Goal: Navigation & Orientation: Find specific page/section

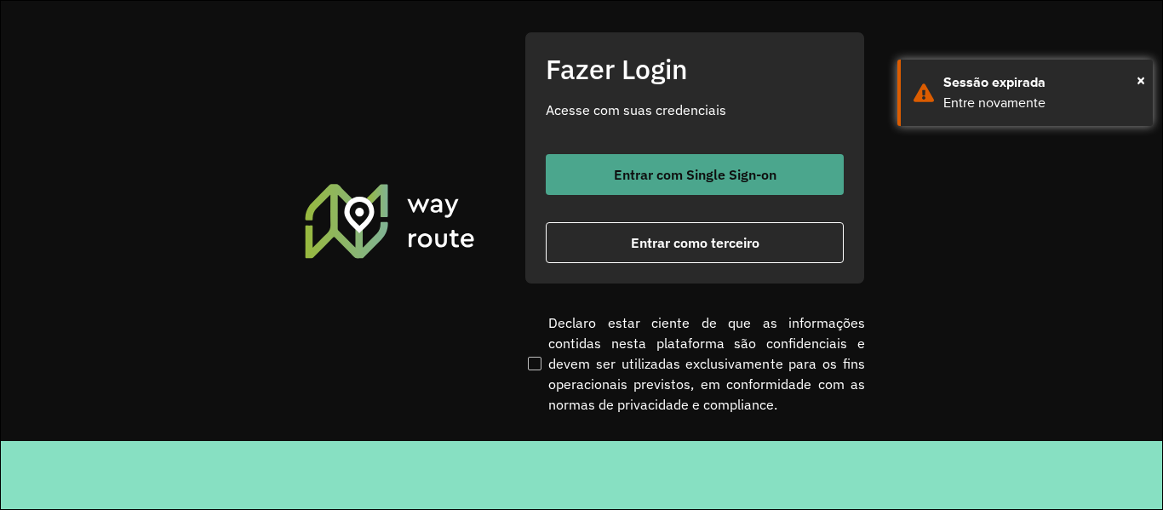
click at [769, 178] on span "Entrar com Single Sign-on" at bounding box center [695, 175] width 163 height 14
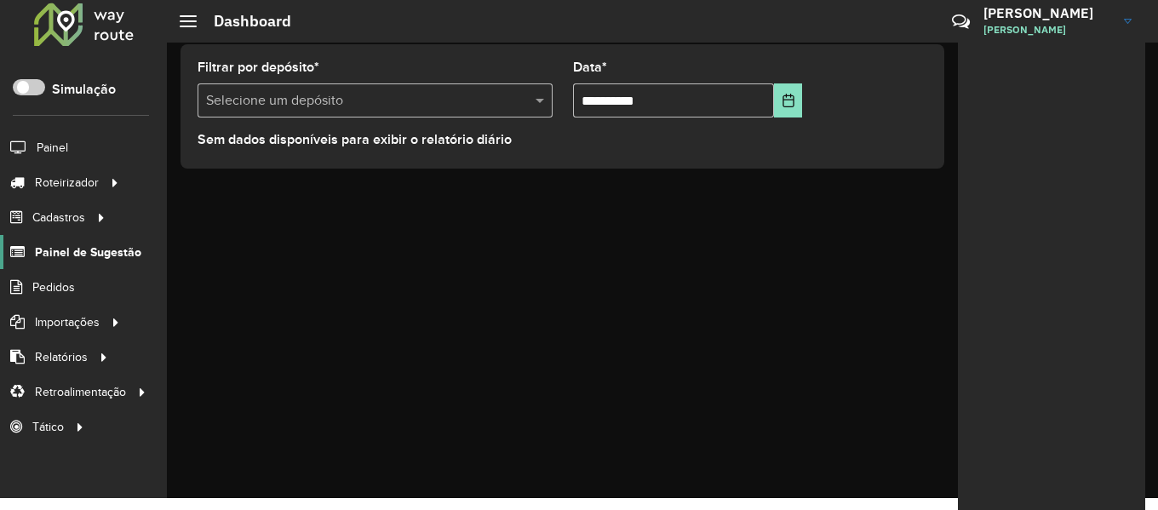
scroll to position [41, 0]
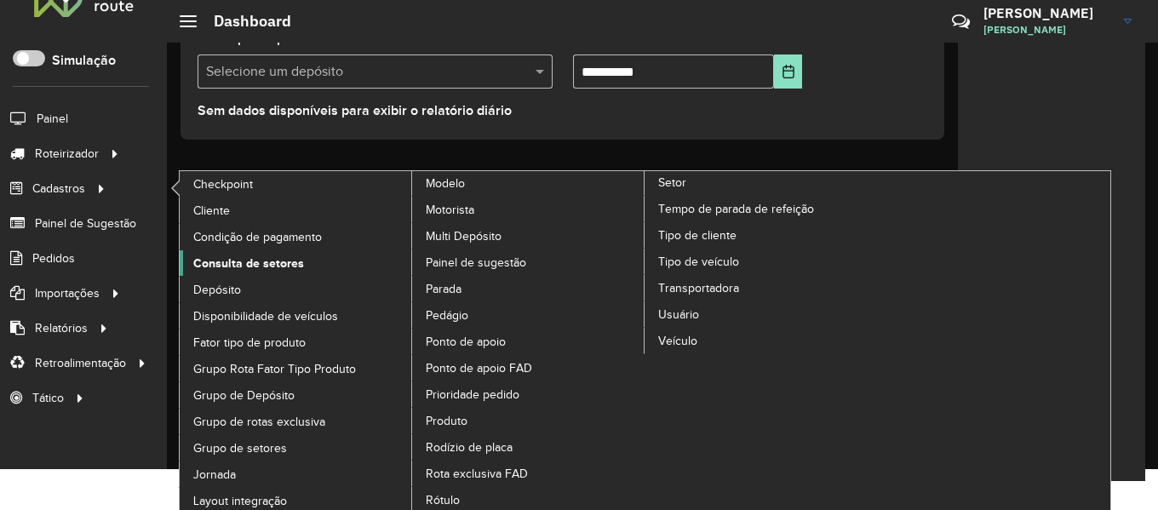
click at [239, 264] on span "Consulta de setores" at bounding box center [248, 264] width 111 height 18
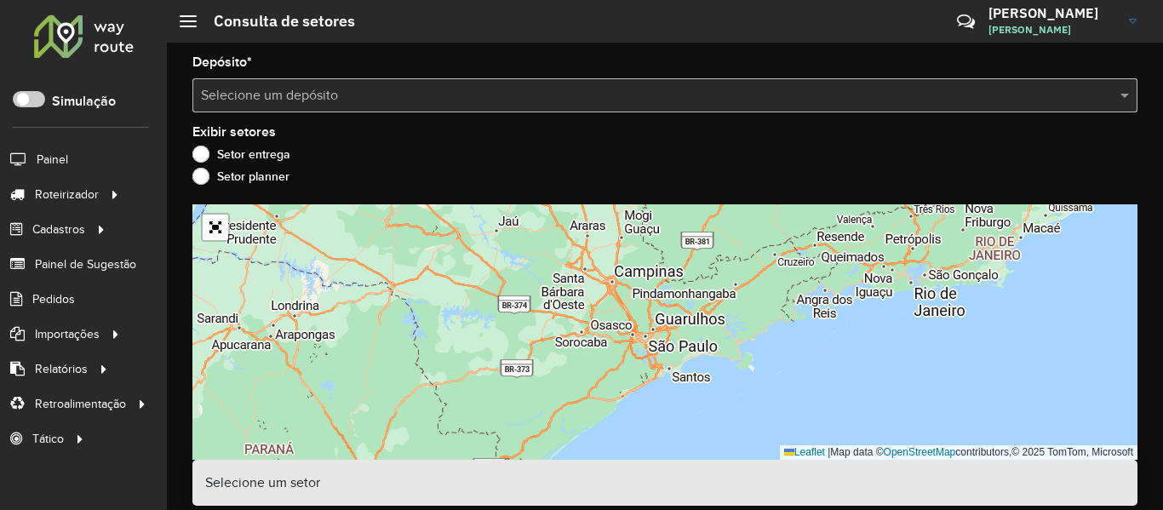
click at [522, 94] on input "text" at bounding box center [648, 96] width 894 height 20
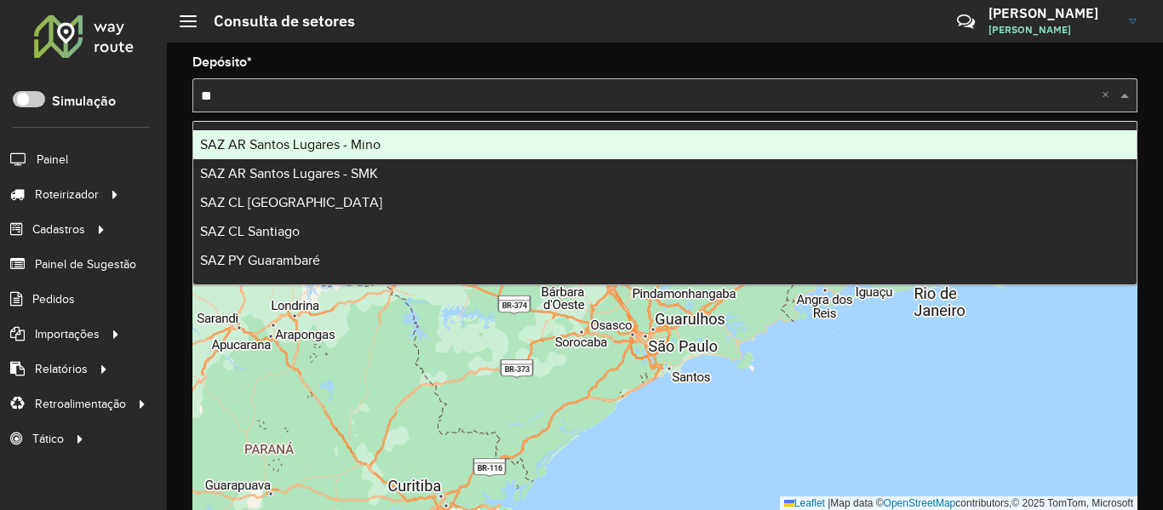
type input "***"
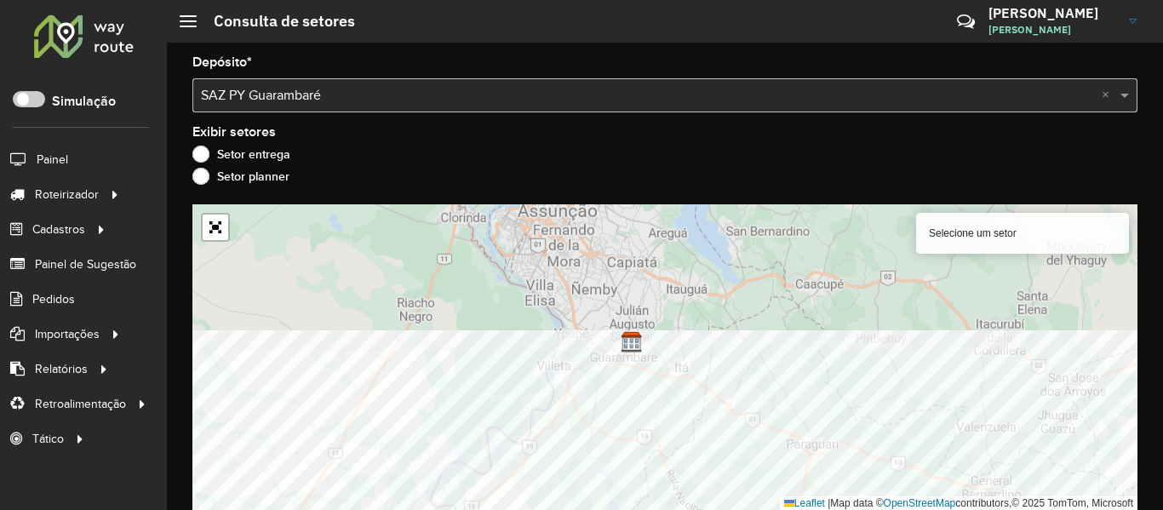
click at [706, 509] on html "Aguarde... Pop-up bloqueado! Seu navegador bloqueou automáticamente a abertura …" at bounding box center [581, 255] width 1163 height 510
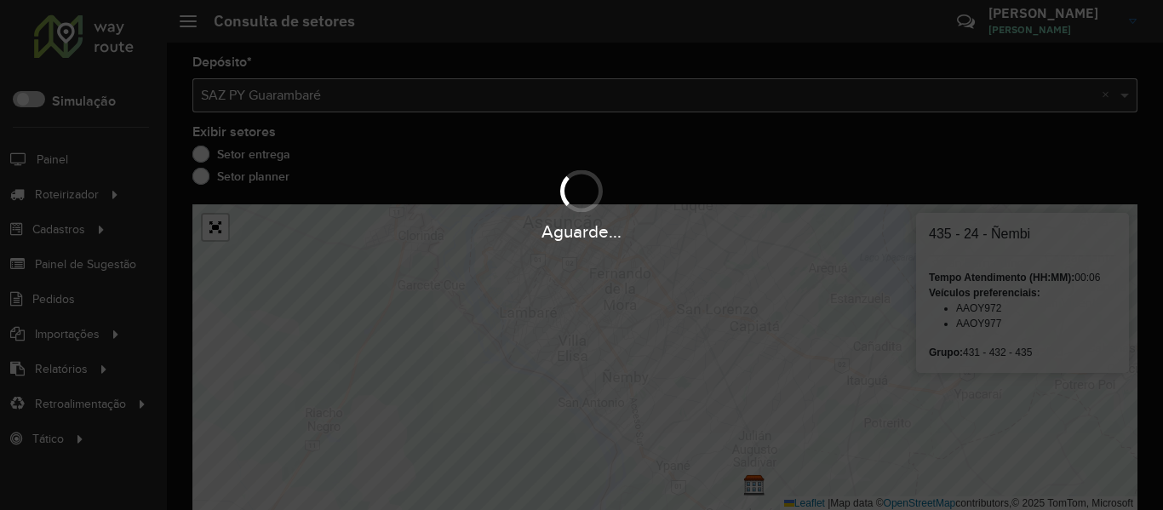
click at [302, 322] on hb-app "Aguarde... Pop-up bloqueado! Seu navegador bloqueou automáticamente a abertura …" at bounding box center [581, 255] width 1163 height 510
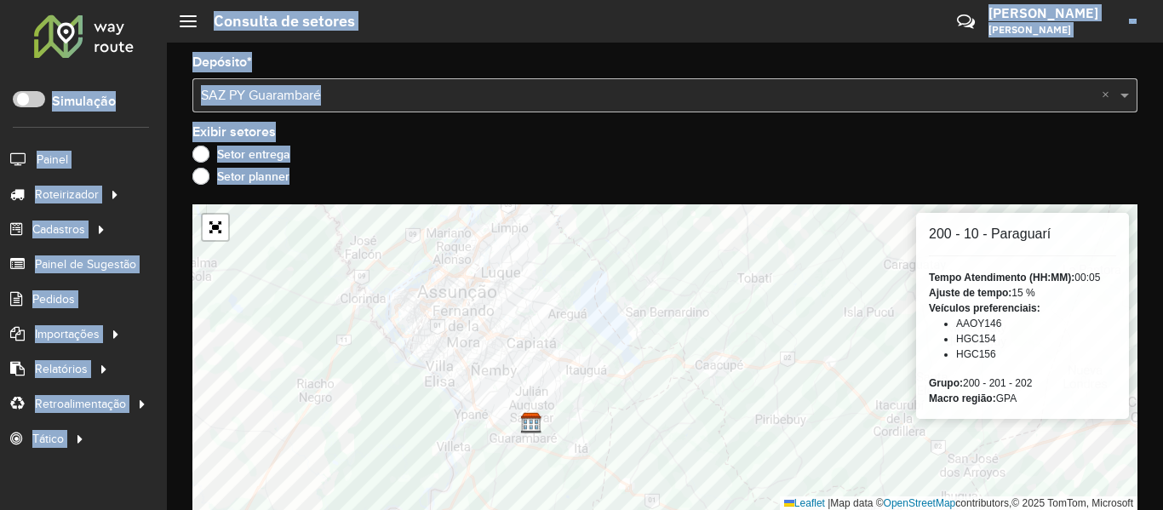
click at [359, 167] on div "Setor entrega" at bounding box center [664, 158] width 945 height 20
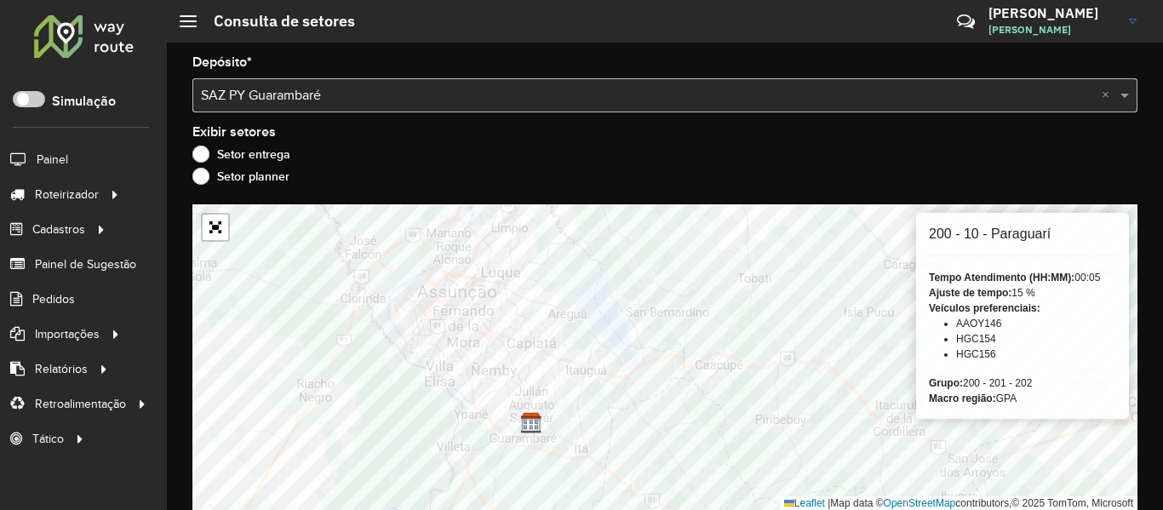
click at [363, 166] on div "Setor entrega" at bounding box center [664, 158] width 945 height 20
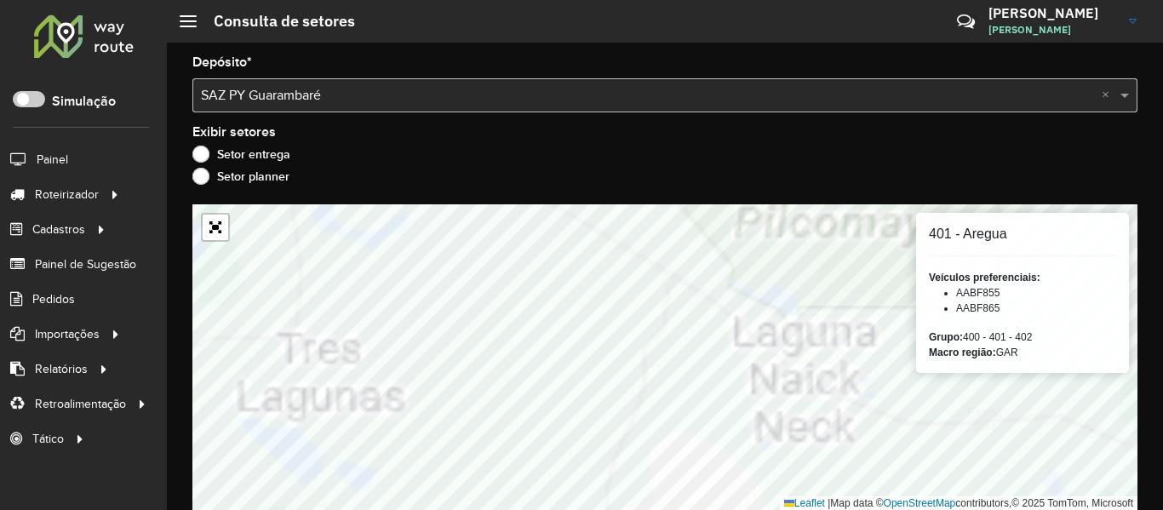
click at [49, 32] on div at bounding box center [83, 36] width 103 height 44
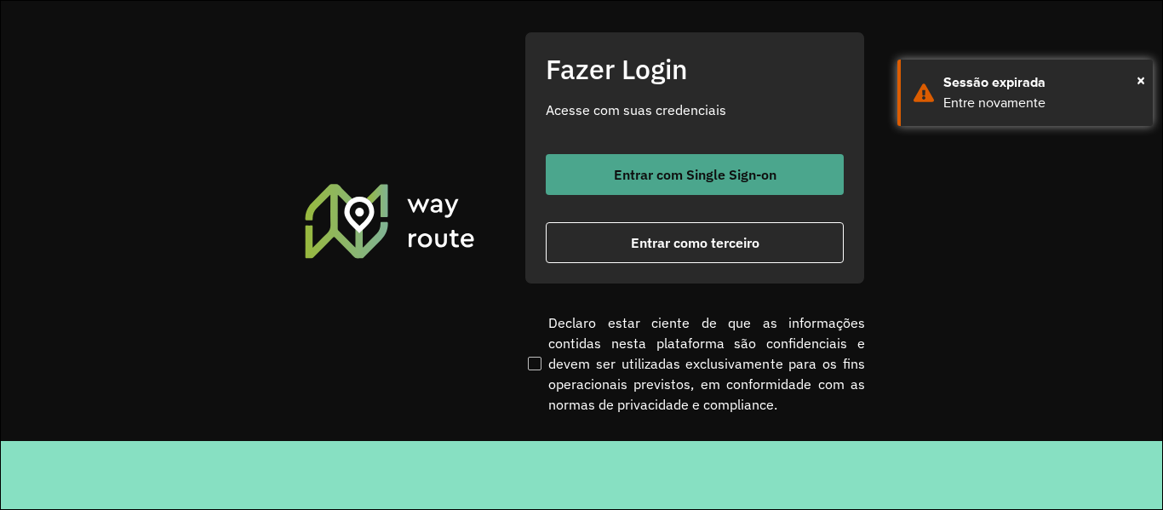
click at [641, 162] on button "Entrar com Single Sign-on" at bounding box center [695, 174] width 298 height 41
